Goal: Information Seeking & Learning: Learn about a topic

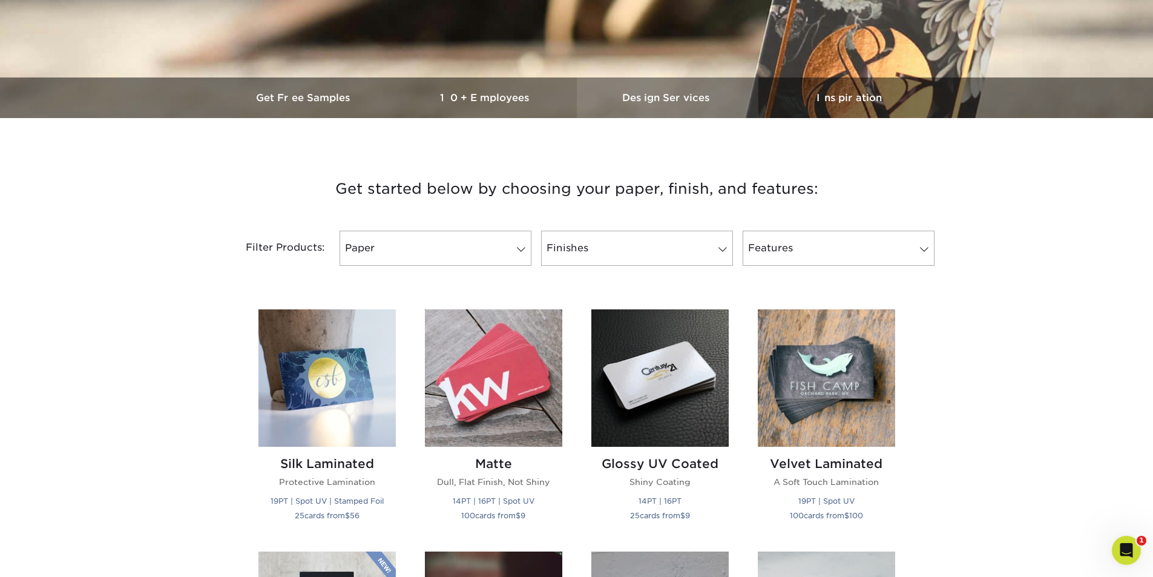
click at [646, 97] on h3 "Design Services" at bounding box center [668, 97] width 182 height 11
